Goal: Information Seeking & Learning: Learn about a topic

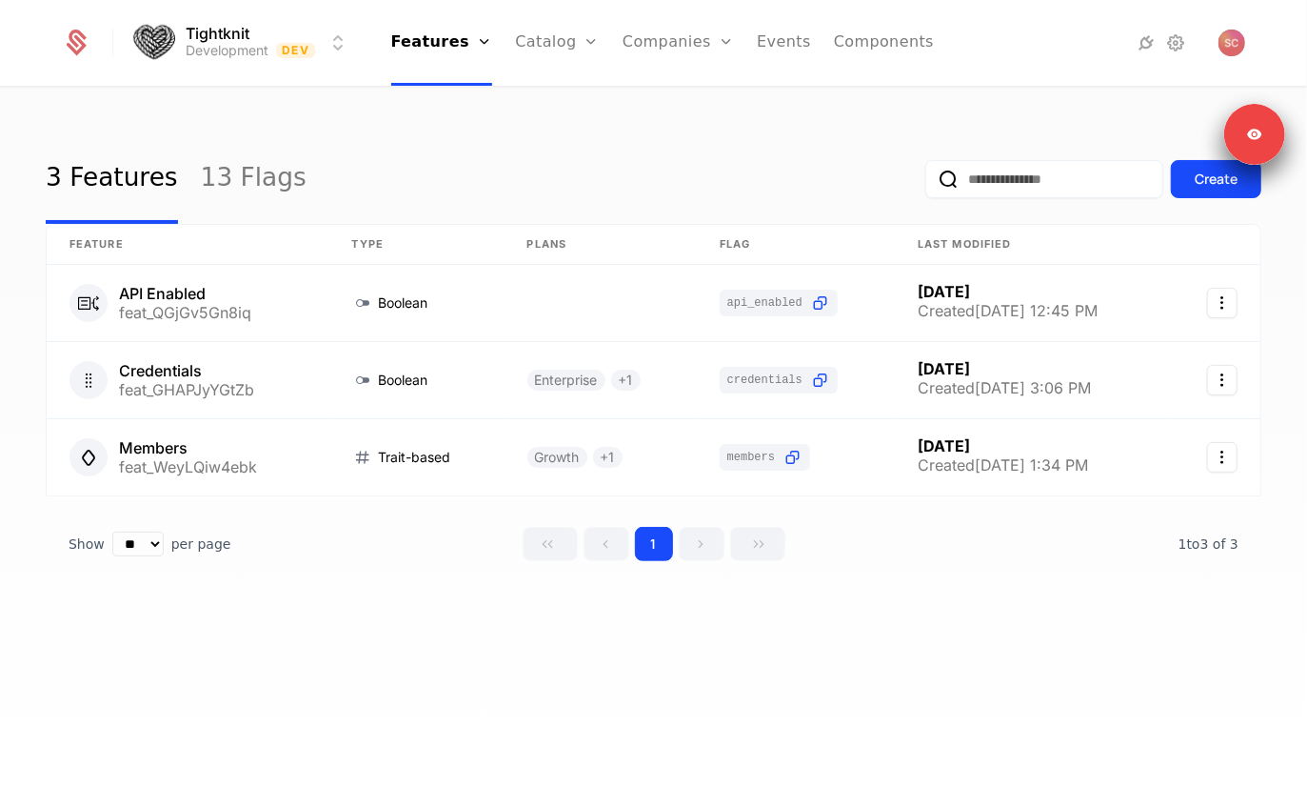
click at [1143, 44] on icon at bounding box center [1146, 42] width 23 height 23
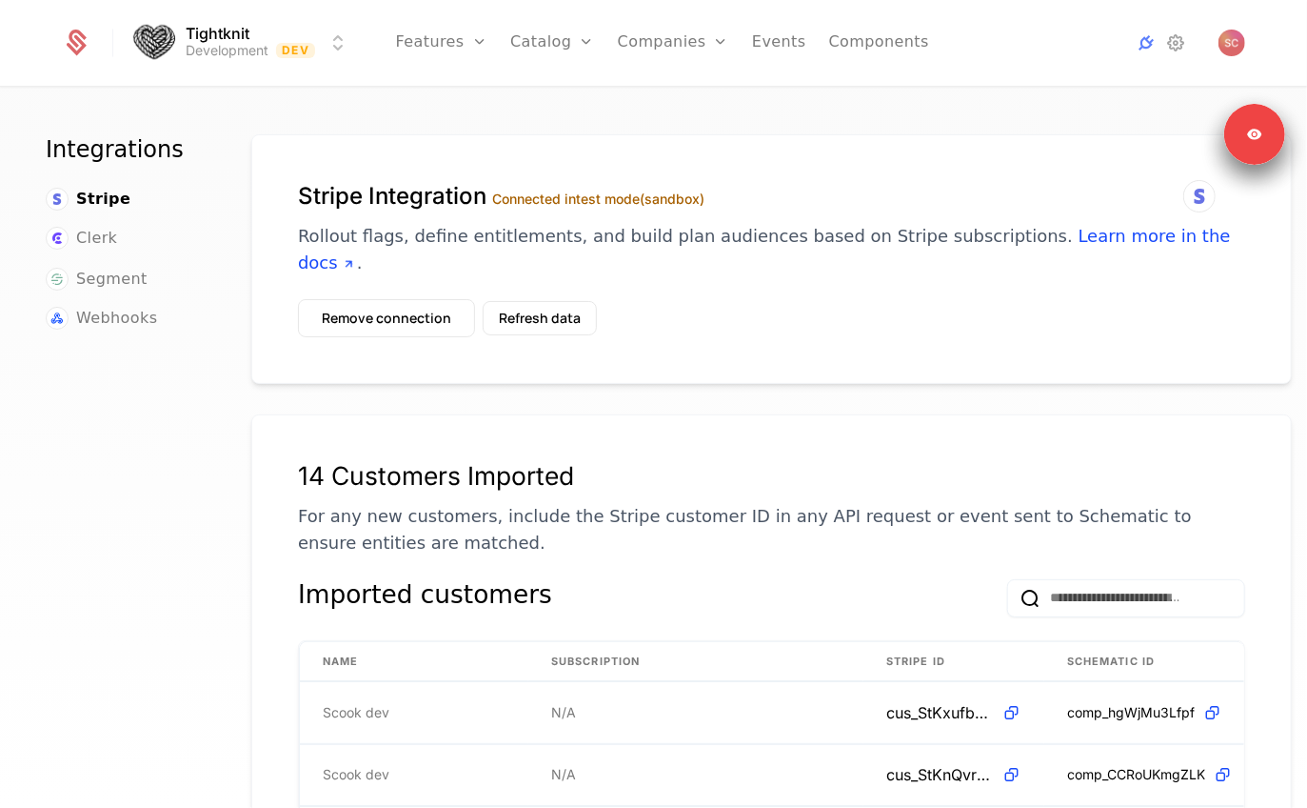
click at [97, 315] on span "Webhooks" at bounding box center [116, 318] width 81 height 23
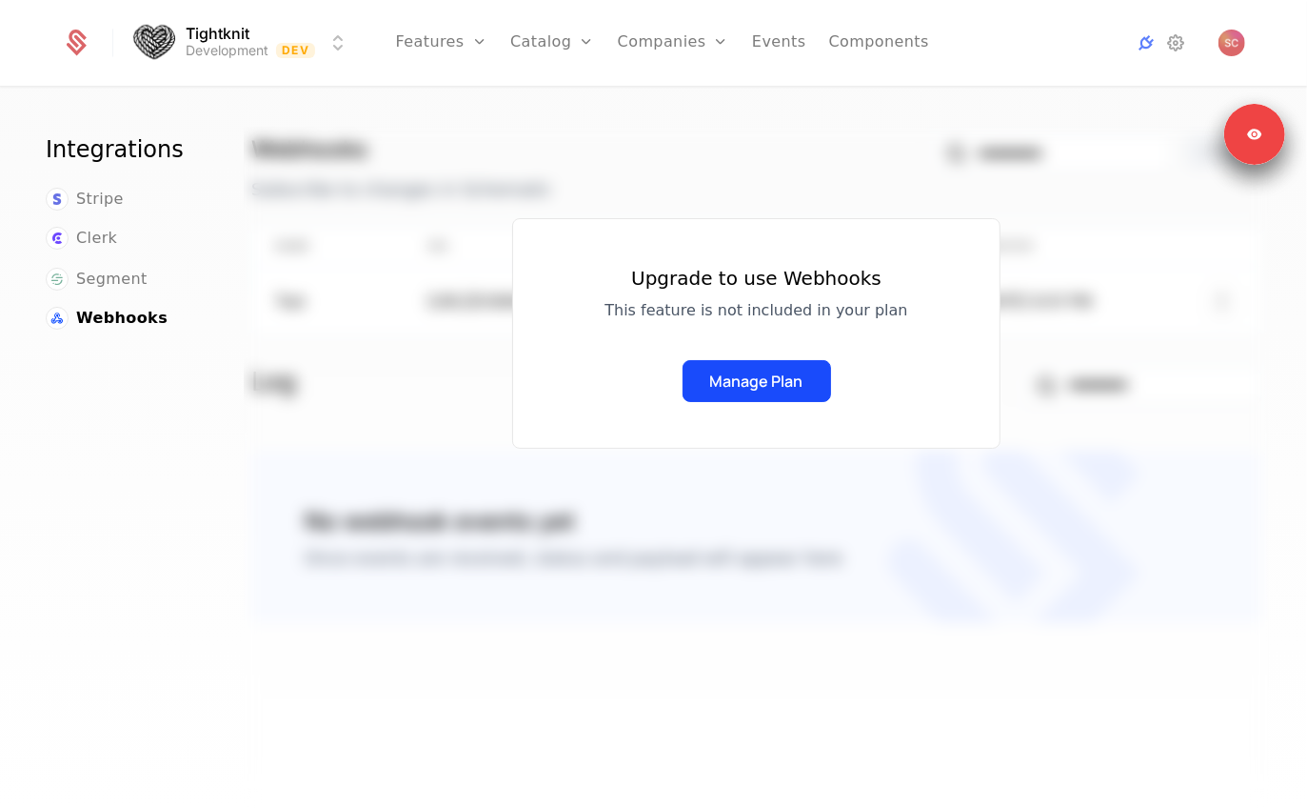
click at [462, 483] on div "Upgrade to use Webhooks This feature is not included in your plan Manage Plan" at bounding box center [757, 476] width 1026 height 699
click at [69, 210] on ul "Stripe Clerk Segment Webhooks" at bounding box center [126, 259] width 160 height 143
click at [103, 199] on span "Stripe" at bounding box center [100, 199] width 48 height 23
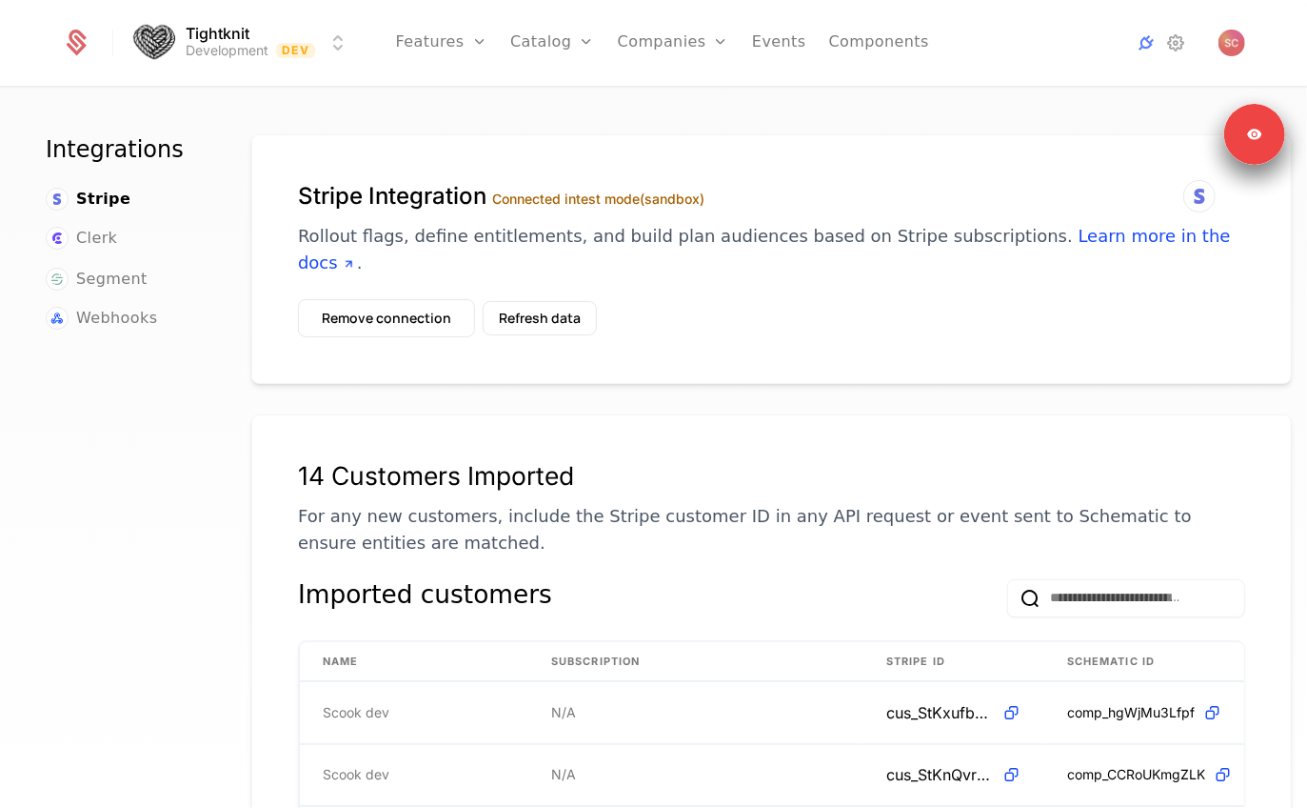
click at [103, 316] on span "Webhooks" at bounding box center [116, 318] width 81 height 23
